Goal: Navigation & Orientation: Find specific page/section

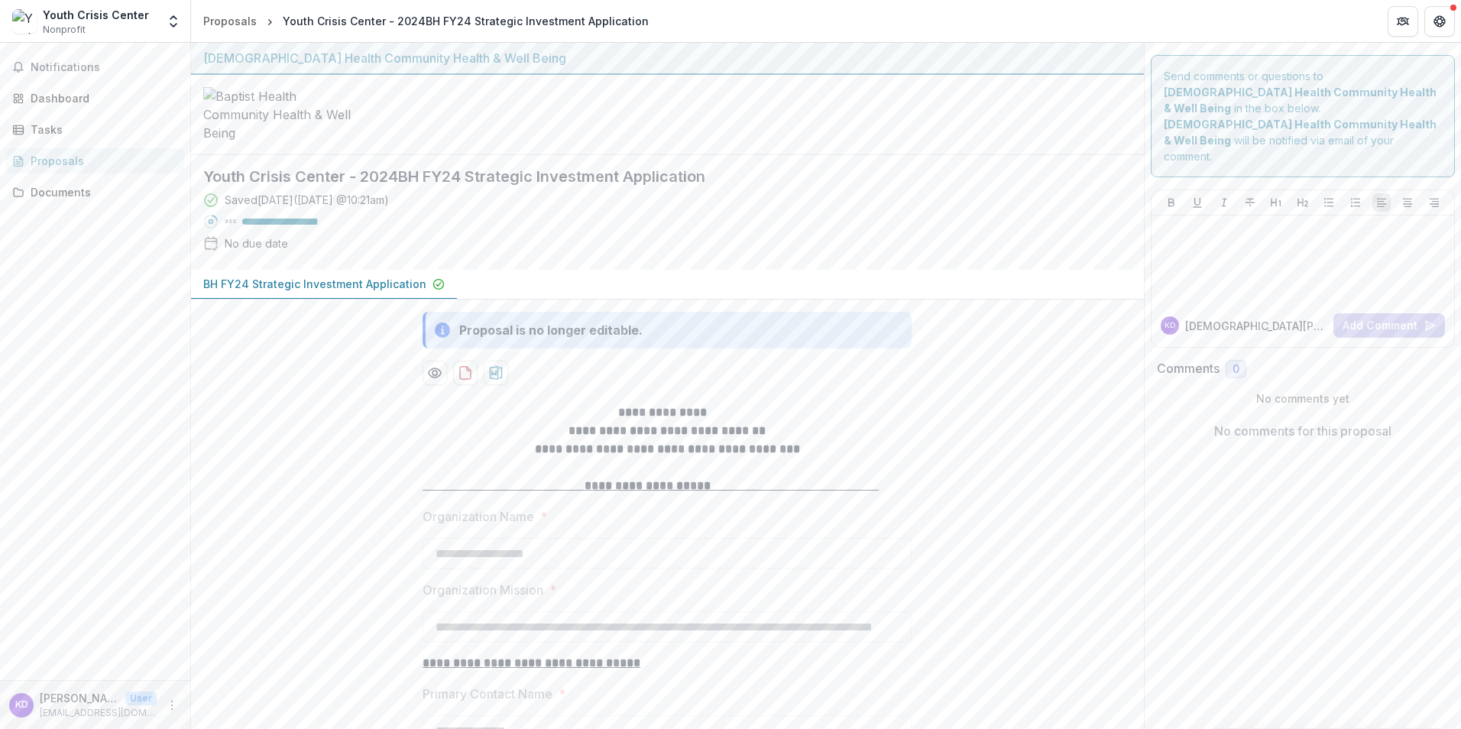
scroll to position [8100, 0]
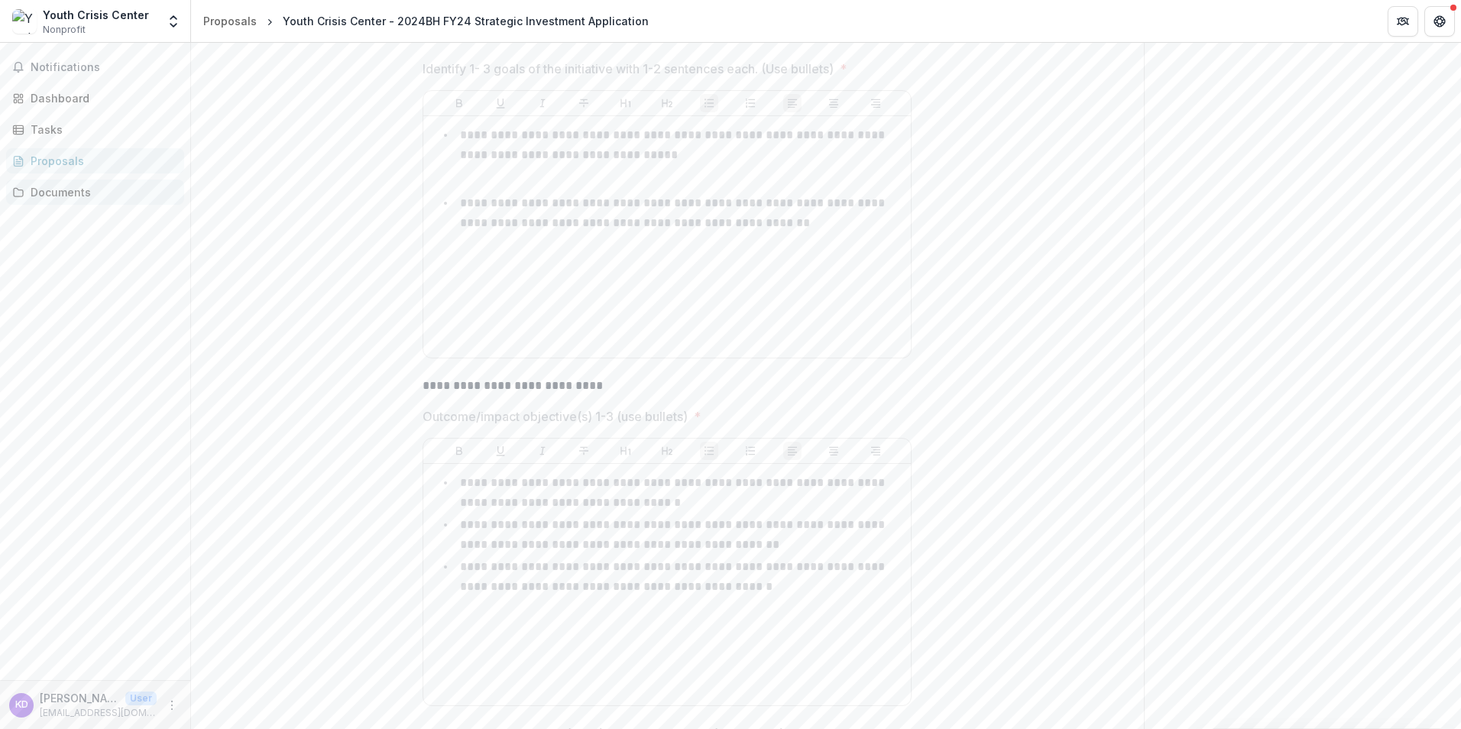
scroll to position [7259, 0]
click at [50, 200] on link "Documents" at bounding box center [95, 192] width 178 height 25
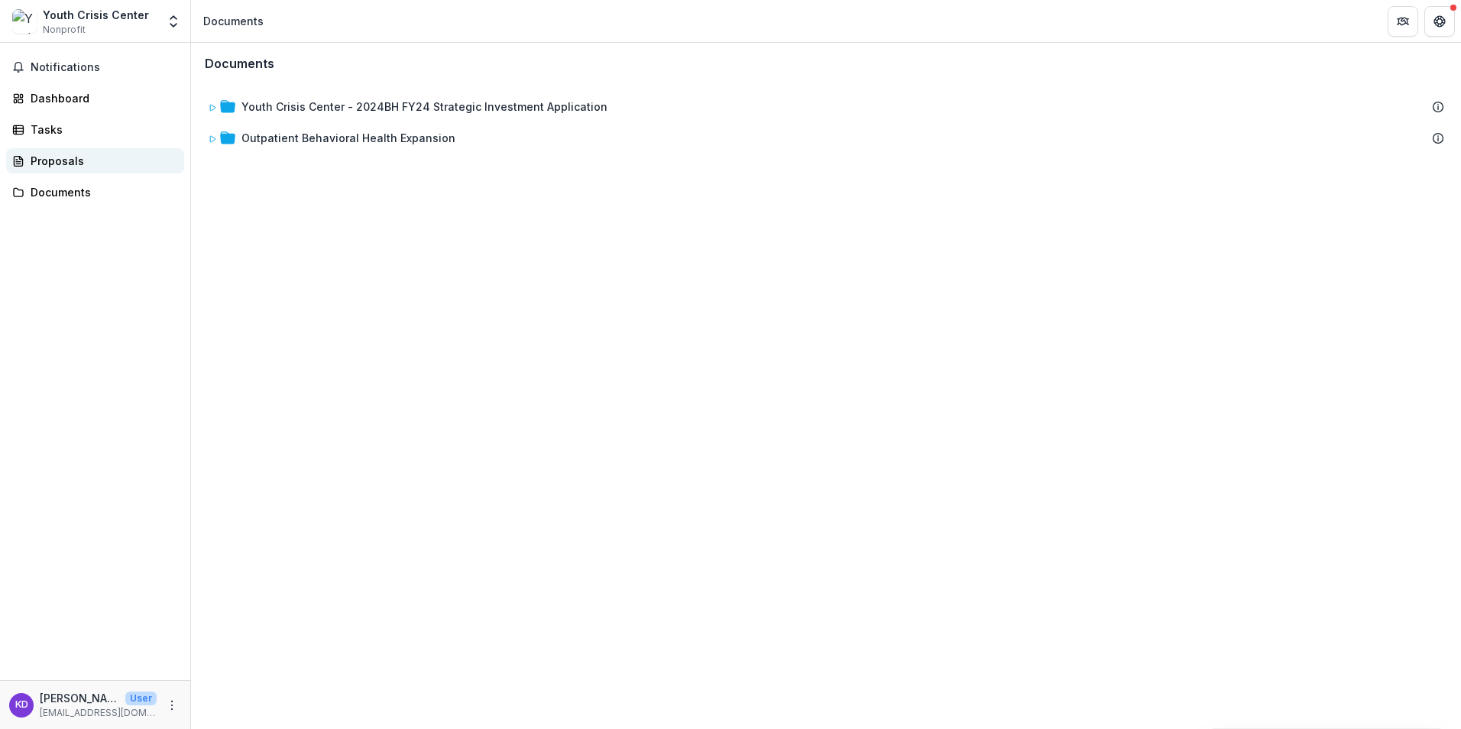
click at [37, 166] on div "Proposals" at bounding box center [101, 161] width 141 height 16
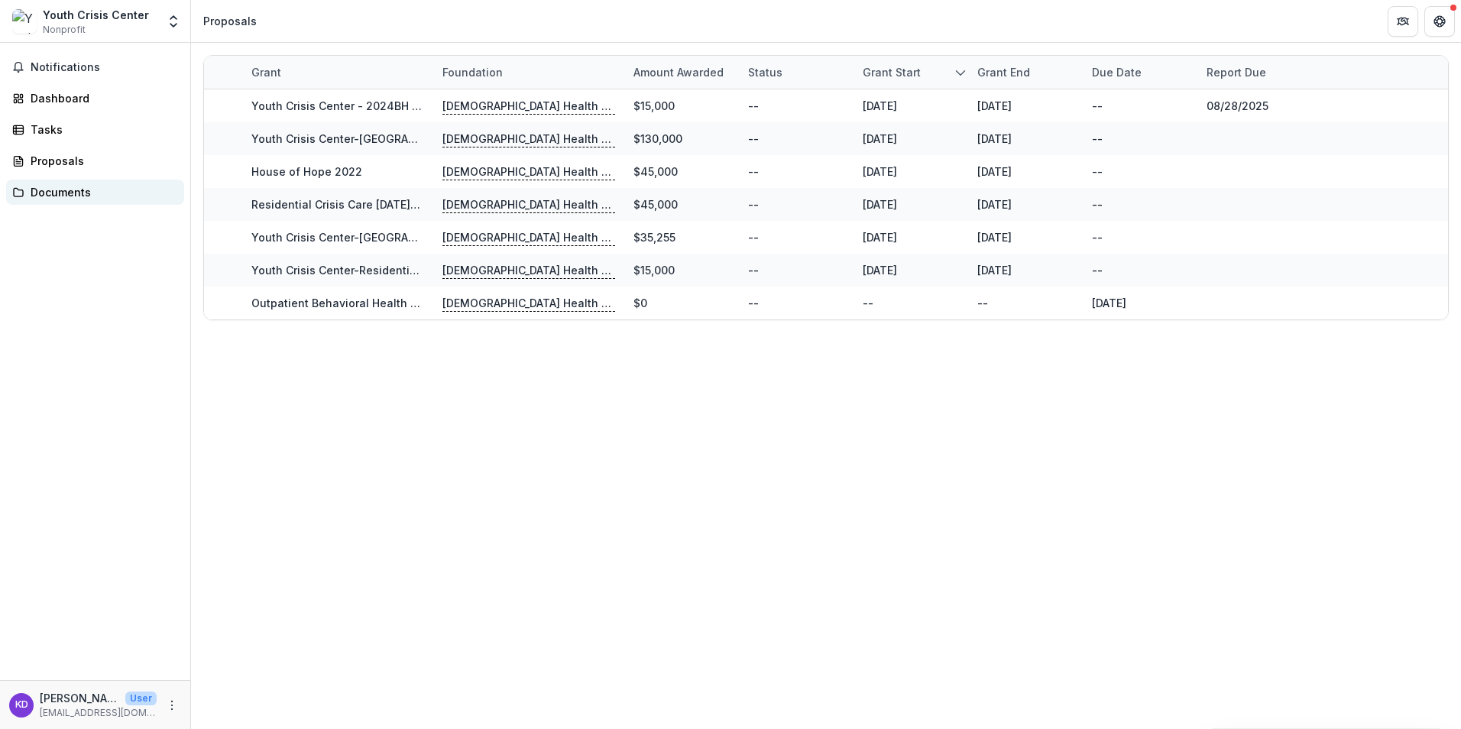
click at [43, 189] on div "Documents" at bounding box center [101, 192] width 141 height 16
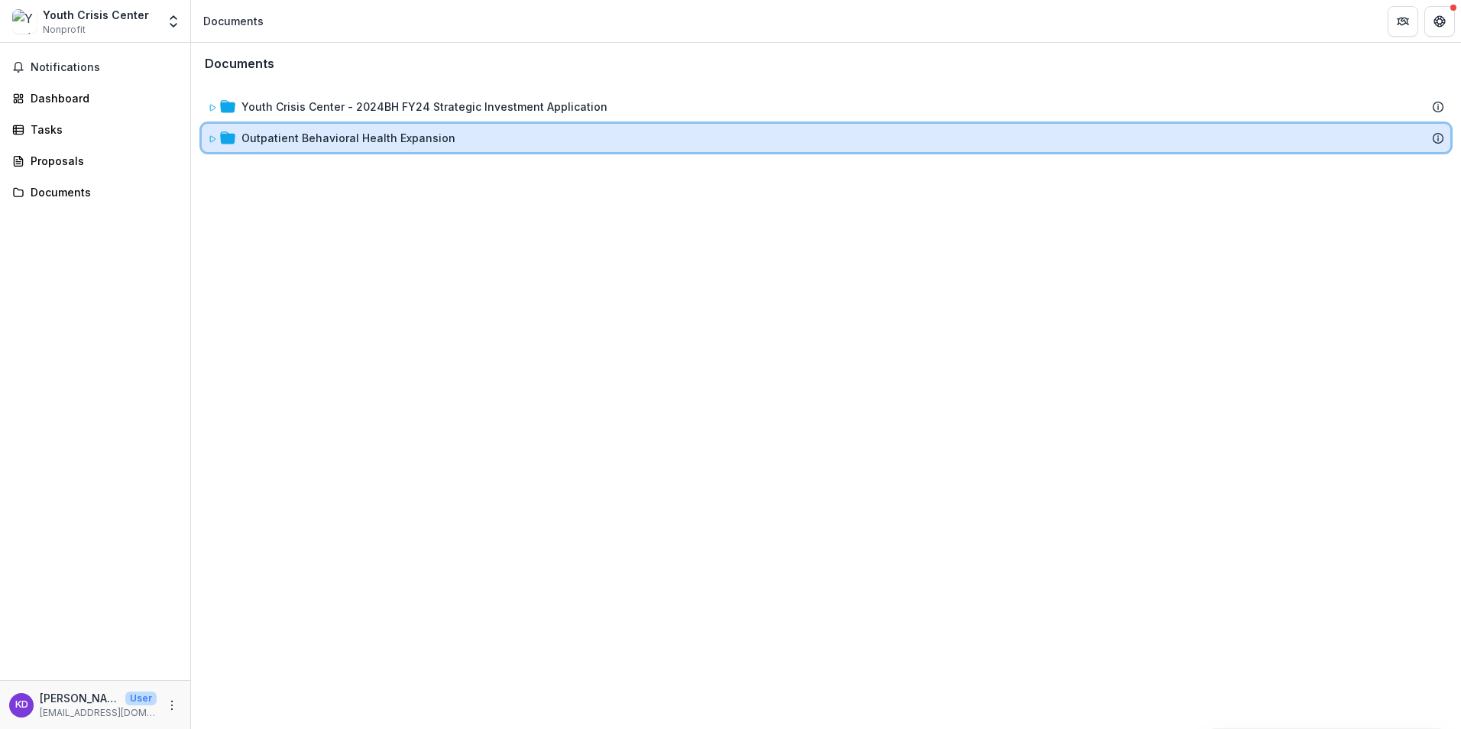
click at [293, 147] on div "Outpatient Behavioral Health Expansion" at bounding box center [826, 138] width 1249 height 28
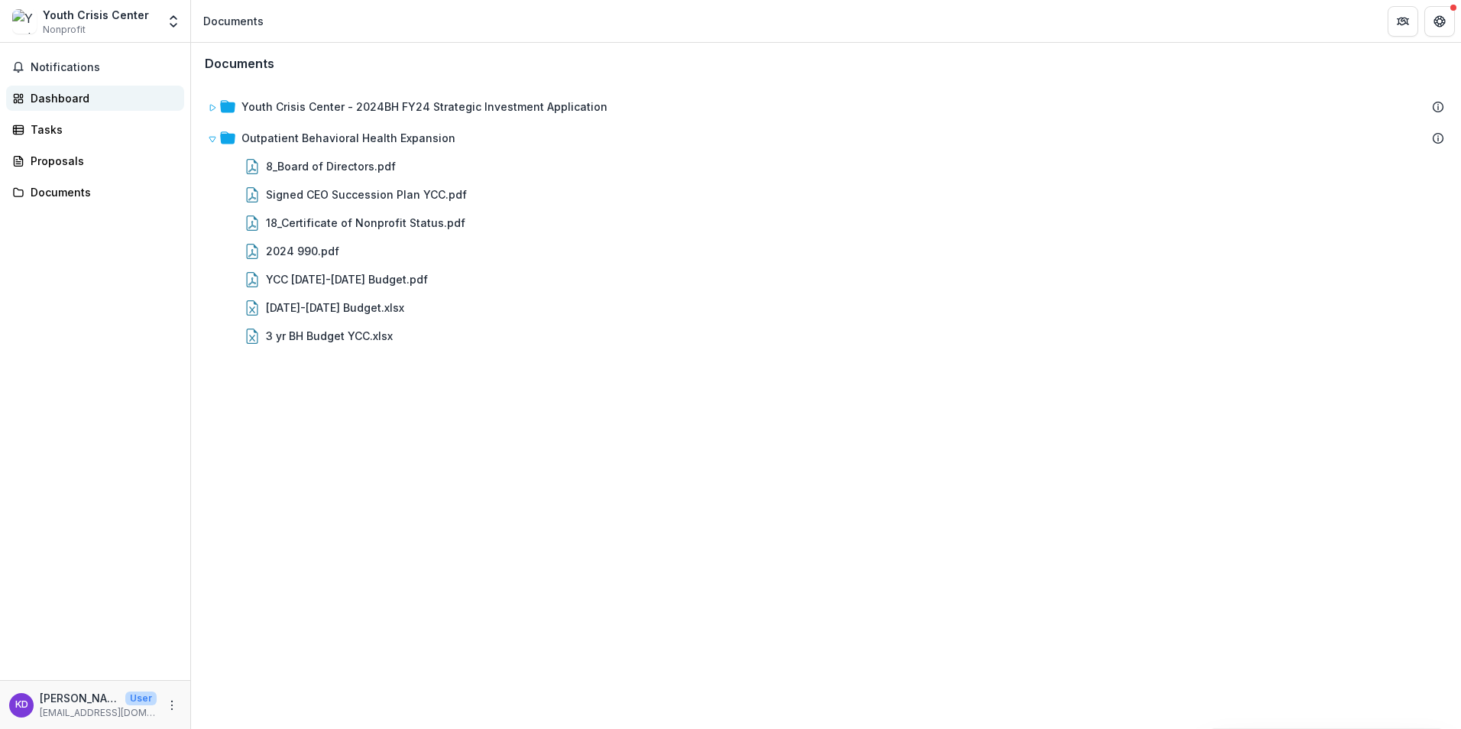
click at [79, 97] on div "Dashboard" at bounding box center [101, 98] width 141 height 16
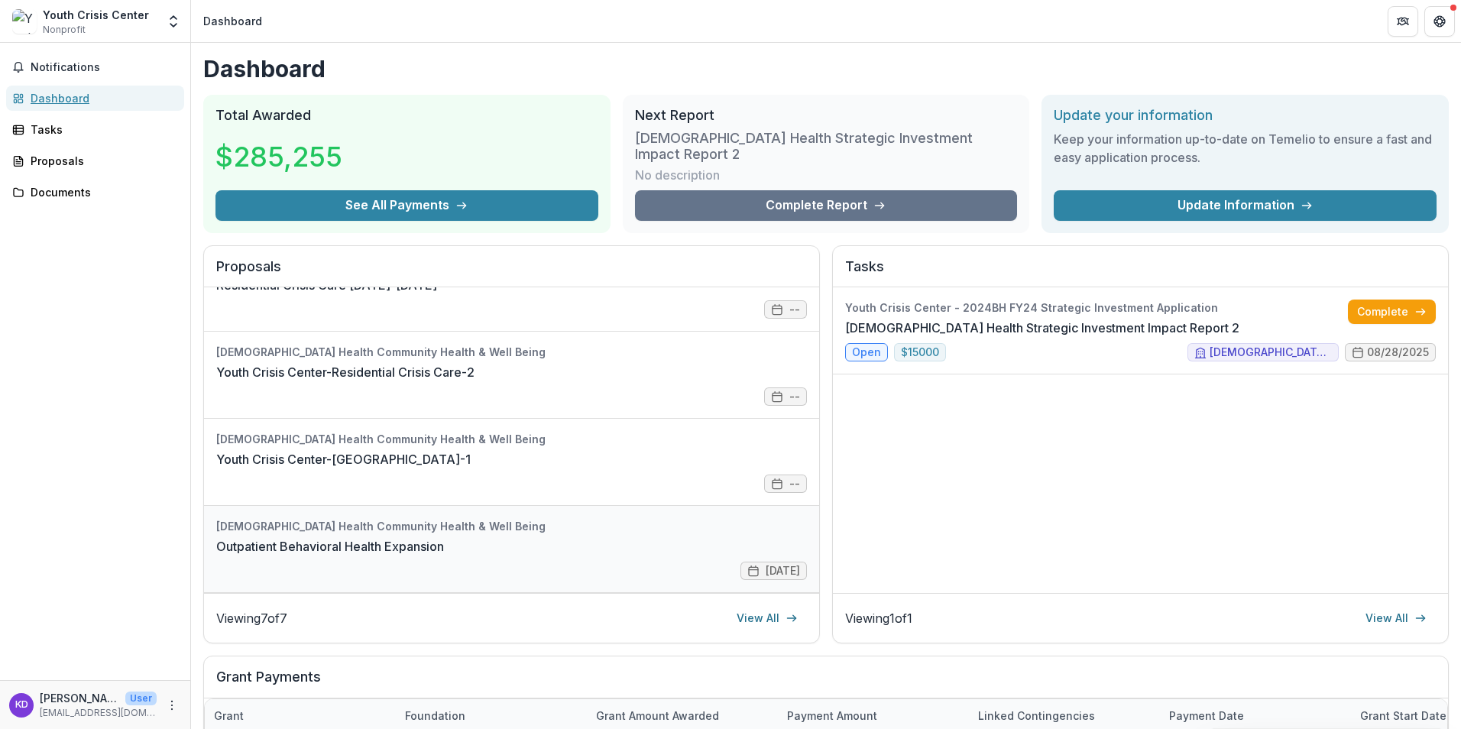
scroll to position [76, 0]
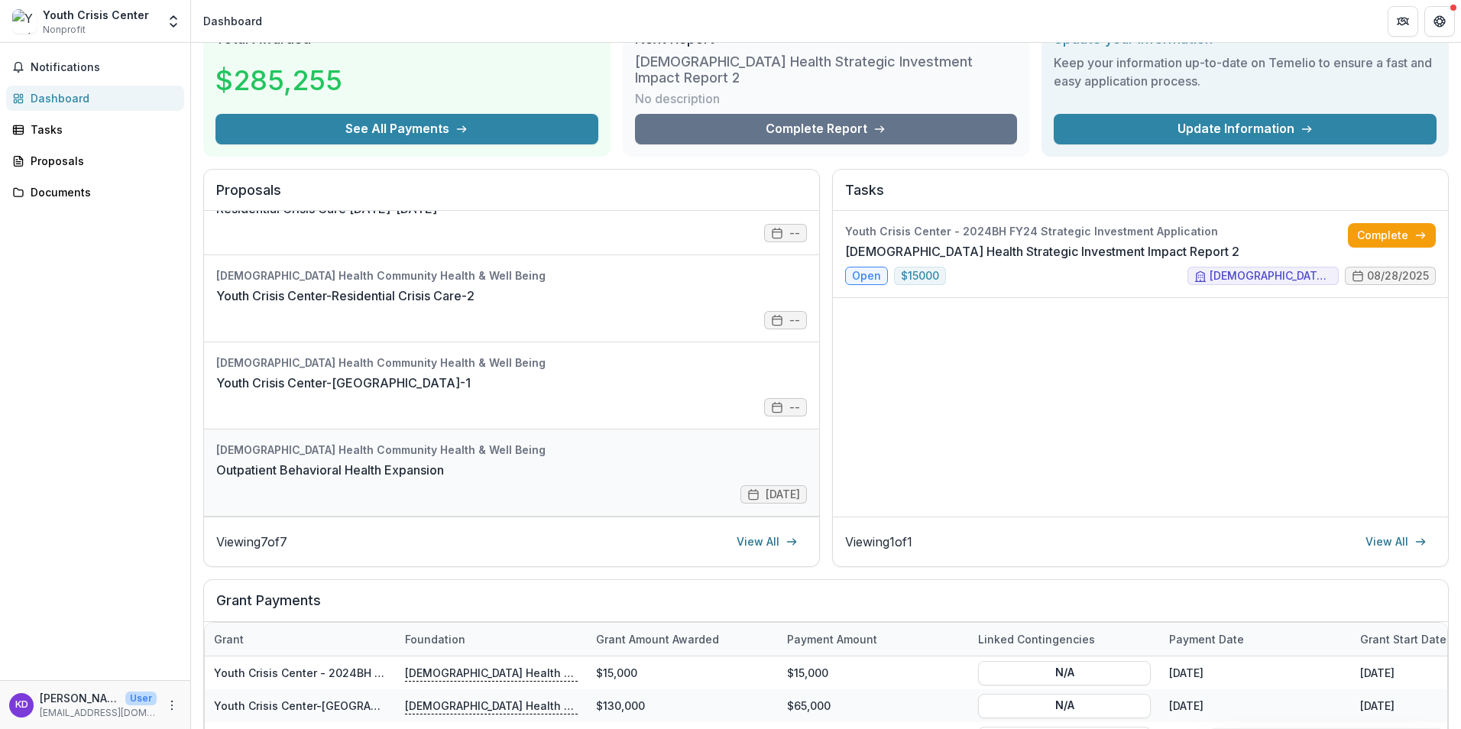
click at [444, 461] on link "Outpatient Behavioral Health Expansion" at bounding box center [330, 470] width 228 height 18
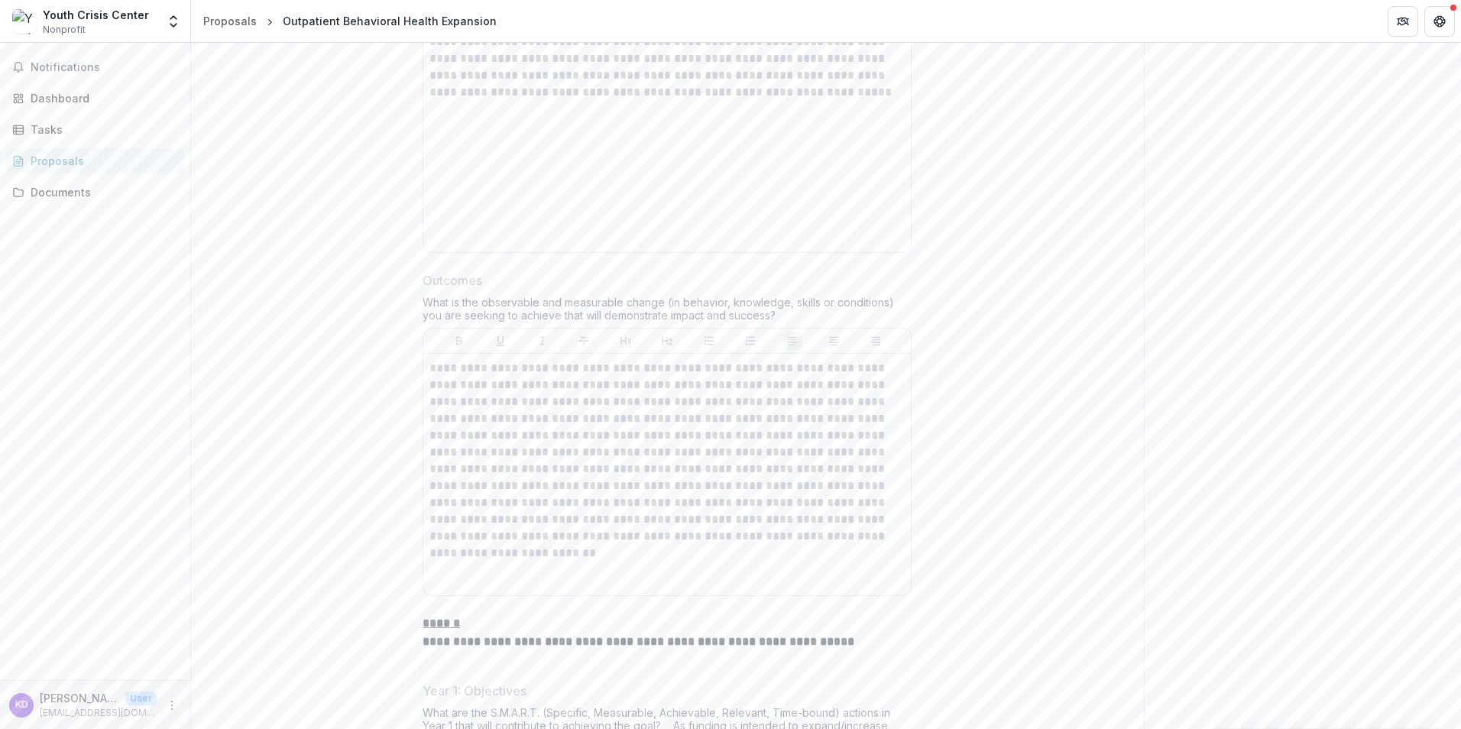
scroll to position [4279, 0]
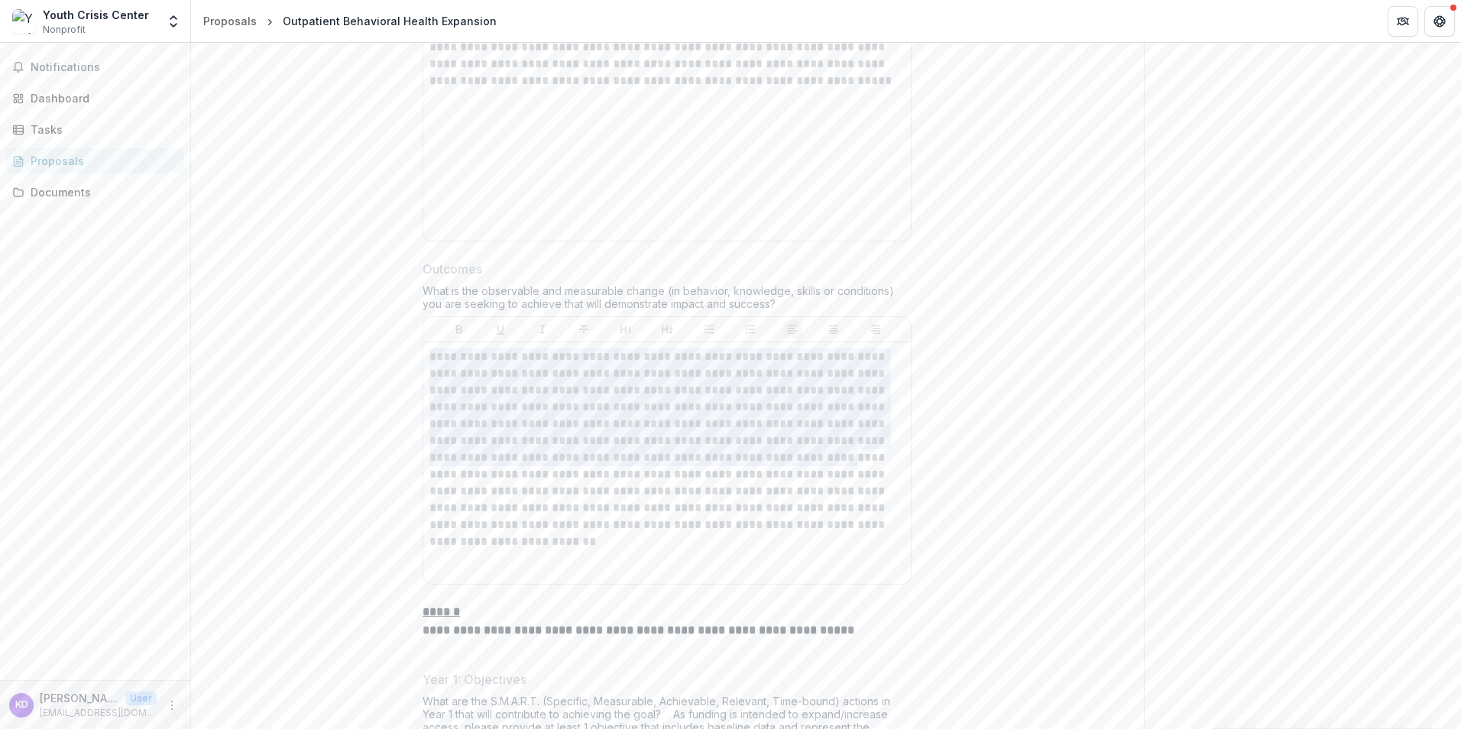
drag, startPoint x: 429, startPoint y: 432, endPoint x: 766, endPoint y: 537, distance: 352.9
click at [766, 537] on p "**********" at bounding box center [666, 449] width 475 height 202
copy p "**********"
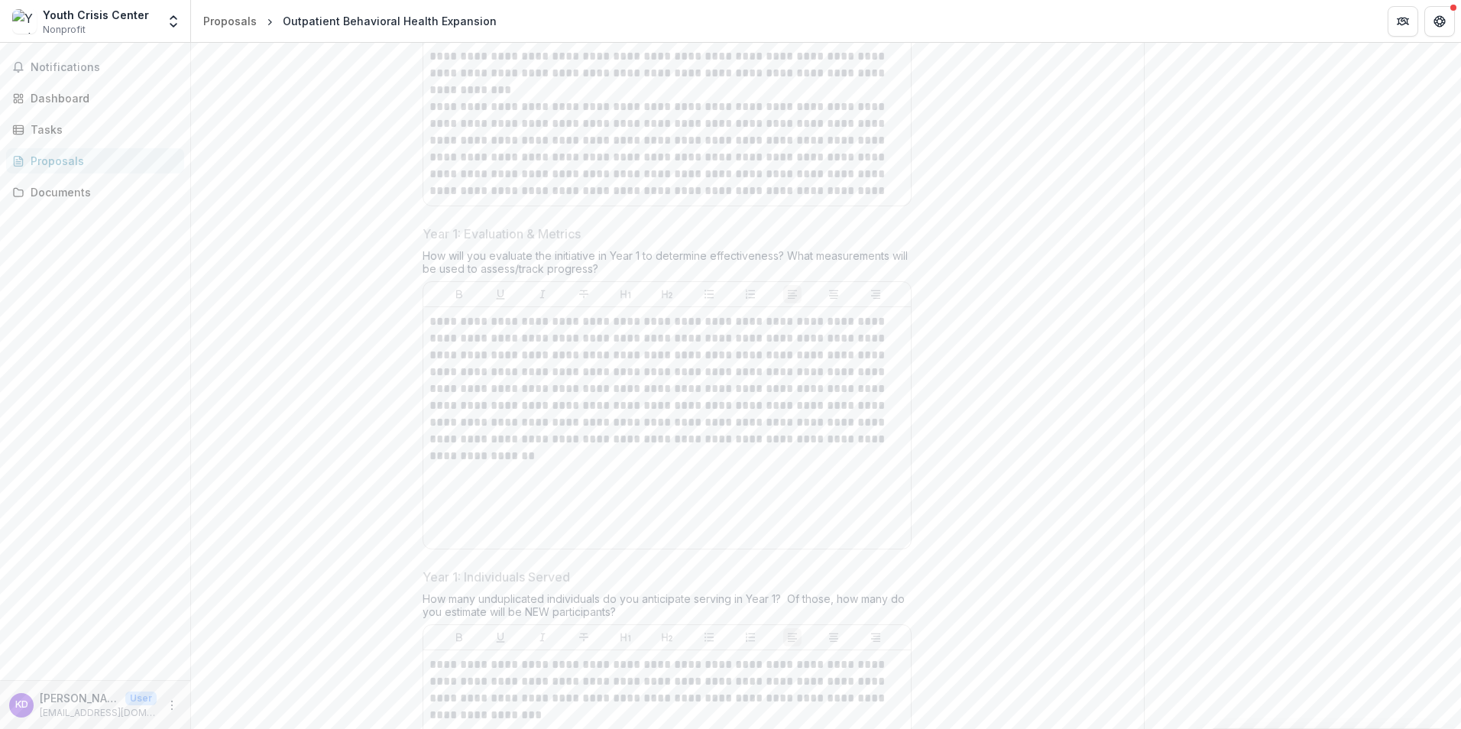
scroll to position [5578, 0]
